Goal: Transaction & Acquisition: Obtain resource

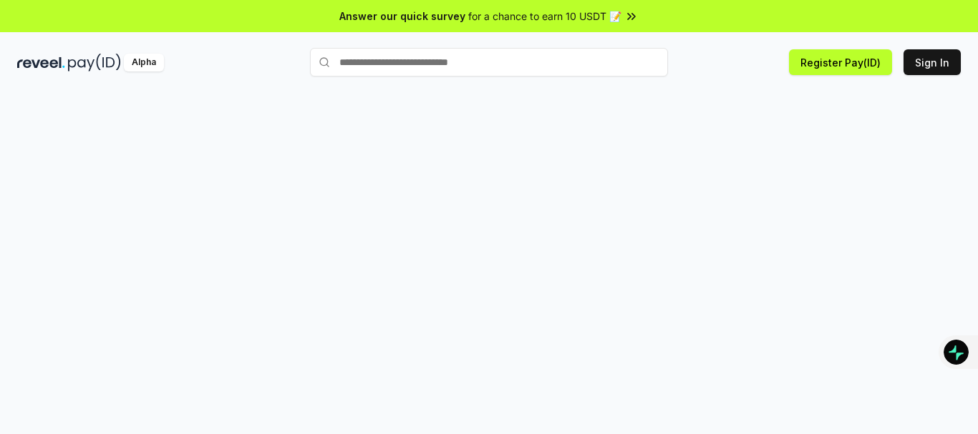
scroll to position [41, 0]
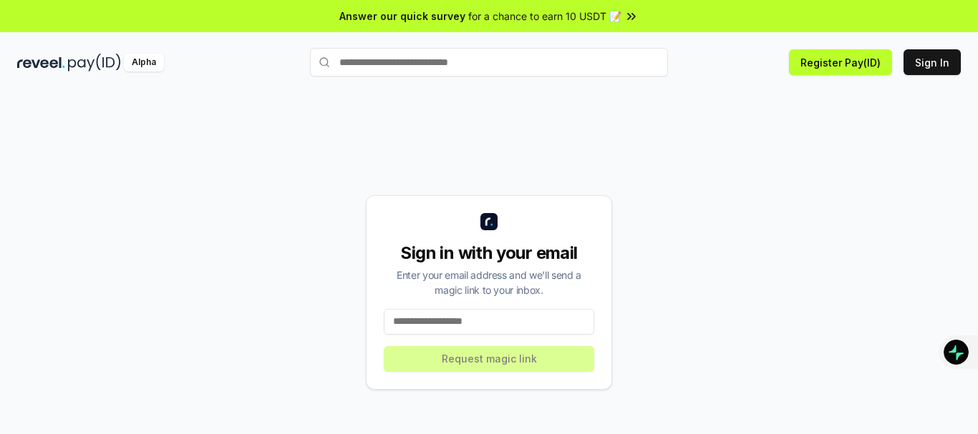
click at [506, 321] on input at bounding box center [489, 322] width 210 height 26
type input "**********"
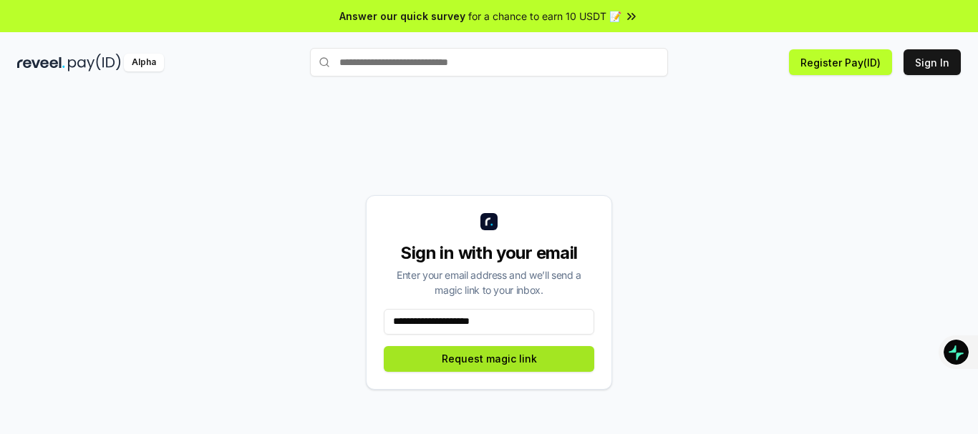
click at [518, 360] on button "Request magic link" at bounding box center [489, 359] width 210 height 26
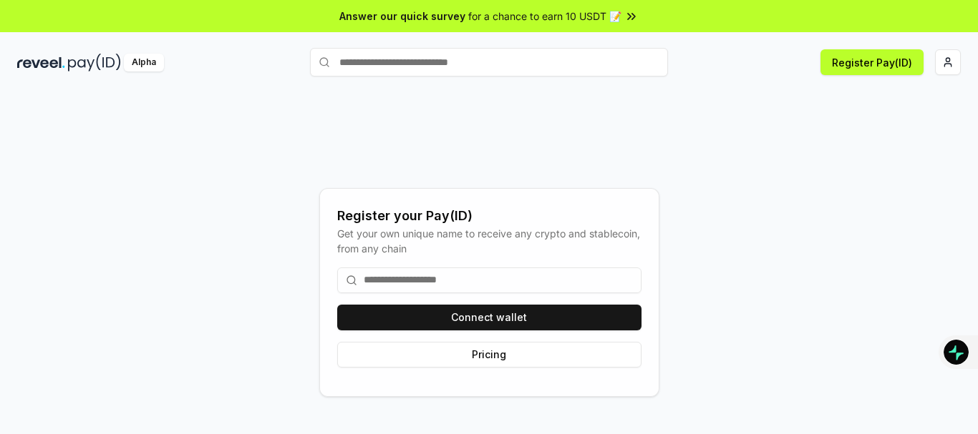
click at [762, 402] on div "Register your Pay(ID) Get your own unique name to receive any crypto and stable…" at bounding box center [488, 292] width 943 height 366
click at [744, 182] on div "Register your Pay(ID) Get your own unique name to receive any crypto and stable…" at bounding box center [488, 292] width 943 height 366
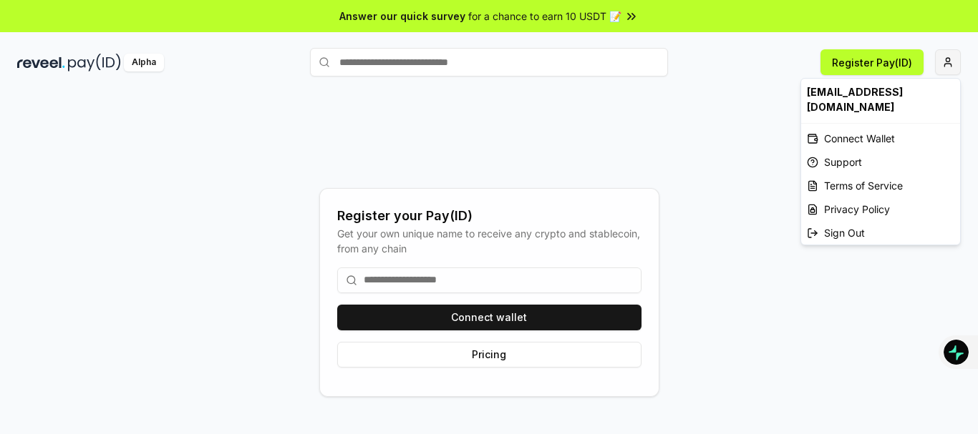
click at [942, 61] on html "Answer our quick survey for a chance to earn 10 USDT 📝 Alpha Register Pay(ID) R…" at bounding box center [489, 217] width 978 height 434
click at [867, 127] on div "Connect Wallet" at bounding box center [880, 139] width 159 height 24
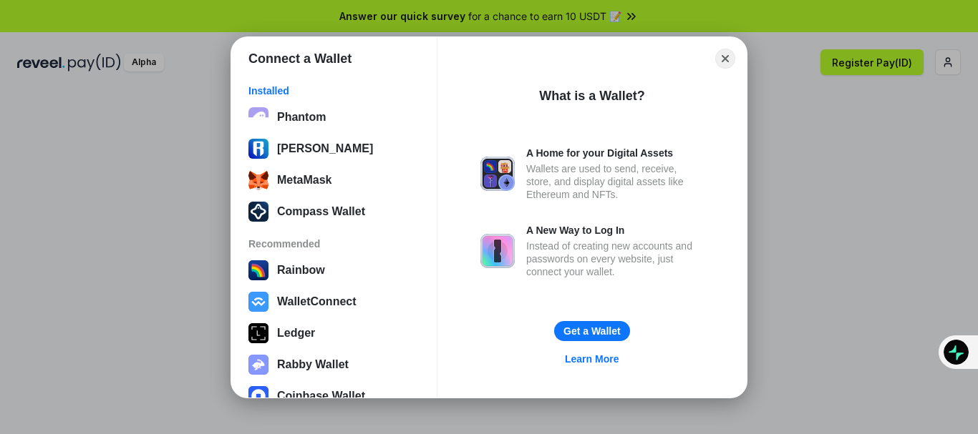
click at [765, 292] on div "Connect a Wallet Installed Phantom Ronin Wallet MetaMask Compass Wallet Recomme…" at bounding box center [489, 217] width 1264 height 721
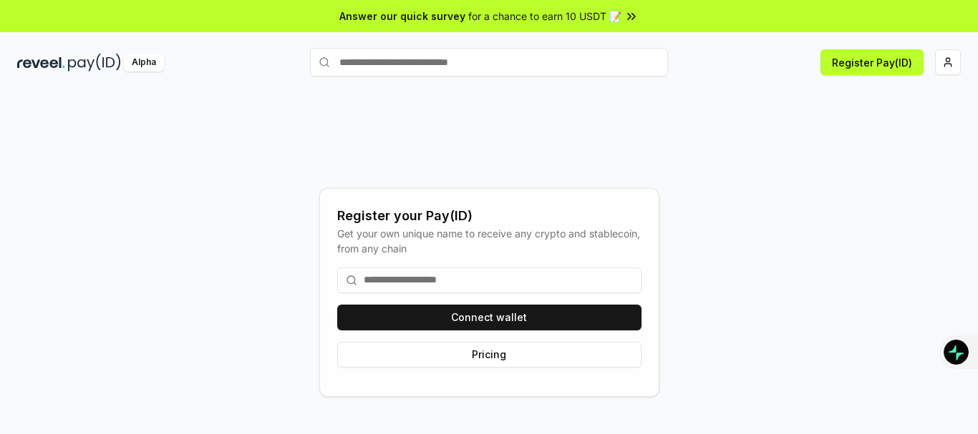
click at [637, 16] on icon at bounding box center [631, 16] width 14 height 14
